Goal: Book appointment/travel/reservation

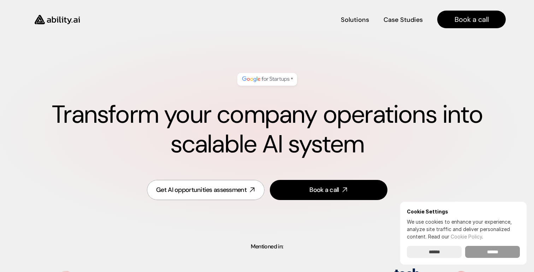
click at [488, 254] on input "******" at bounding box center [492, 252] width 55 height 12
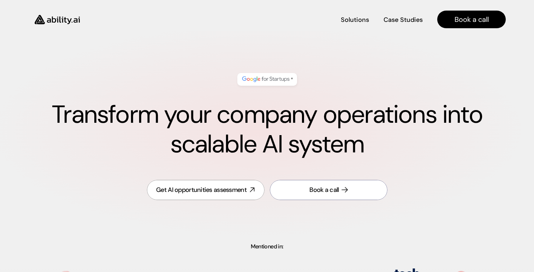
click at [328, 197] on link "Book a call" at bounding box center [329, 190] width 118 height 20
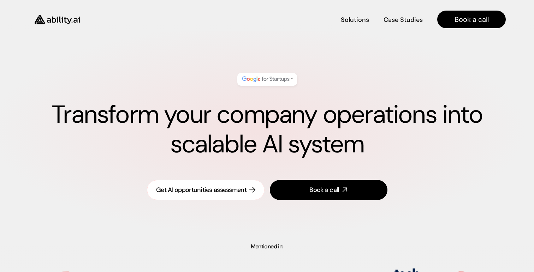
click at [208, 191] on div "Get AI opportunities assessment" at bounding box center [201, 190] width 90 height 9
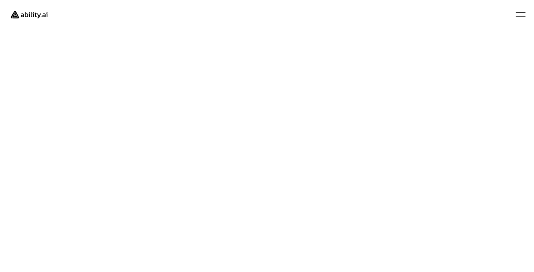
scroll to position [48, 0]
